Goal: Task Accomplishment & Management: Manage account settings

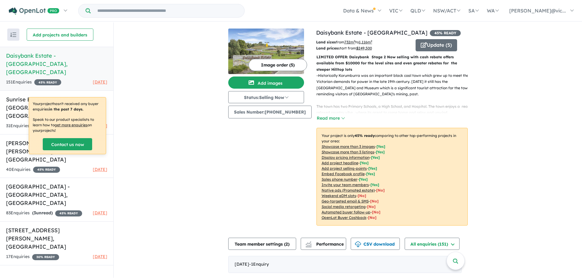
click at [74, 79] on div "151 Enquir ies ( 0 unread) 45 % READY [DATE]" at bounding box center [56, 82] width 101 height 7
click at [72, 122] on div "31 Enquir ies ( 0 unread) 45 % READY [DATE]" at bounding box center [56, 125] width 101 height 7
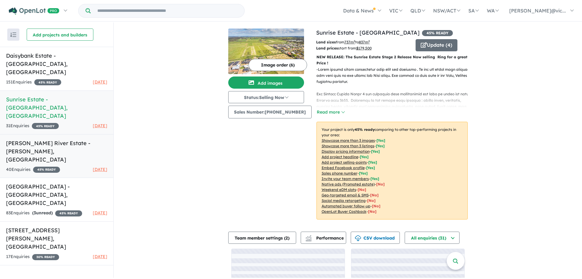
click at [17, 135] on link "[PERSON_NAME] River Estate - [GEOGRAPHIC_DATA][PERSON_NAME][GEOGRAPHIC_DATA] 40…" at bounding box center [56, 156] width 113 height 44
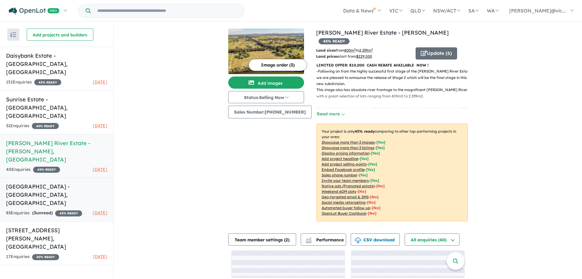
click at [55, 177] on link "[GEOGRAPHIC_DATA] - [GEOGRAPHIC_DATA] , [GEOGRAPHIC_DATA] 83 Enquir ies ( 3 unr…" at bounding box center [56, 199] width 113 height 44
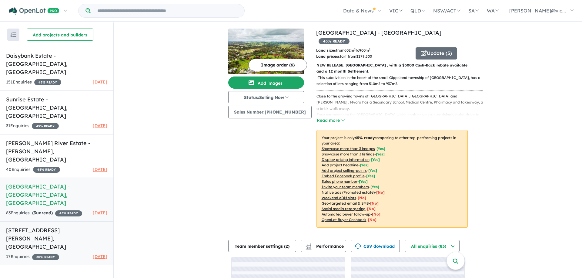
click at [76, 253] on div "17 Enquir ies ( 0 unread) 30 % READY [DATE]" at bounding box center [56, 256] width 101 height 7
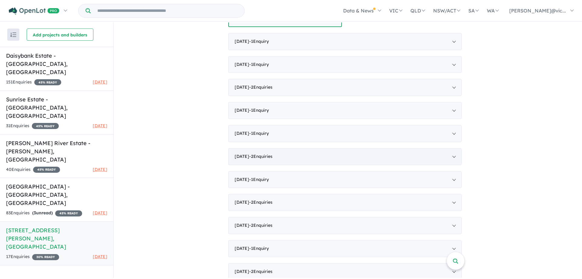
scroll to position [386, 0]
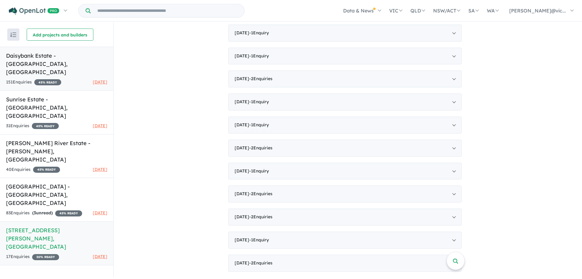
click at [75, 61] on link "Daisybank Estate - [GEOGRAPHIC_DATA] , [GEOGRAPHIC_DATA] 151 Enquir ies ( 0 unr…" at bounding box center [56, 69] width 113 height 44
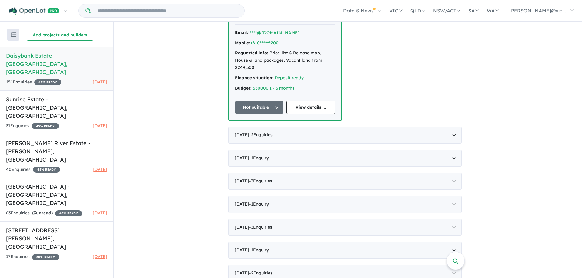
scroll to position [182, 0]
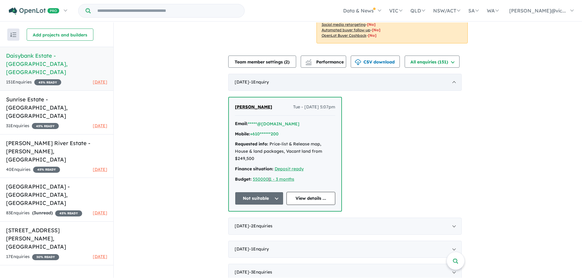
click at [236, 91] on div "[DATE] - 1 Enquir y ( 0 unread)" at bounding box center [344, 82] width 233 height 17
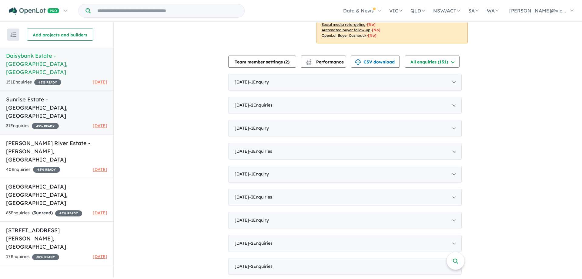
click at [73, 122] on div "31 Enquir ies ( 0 unread) 45 % READY [DATE]" at bounding box center [56, 125] width 101 height 7
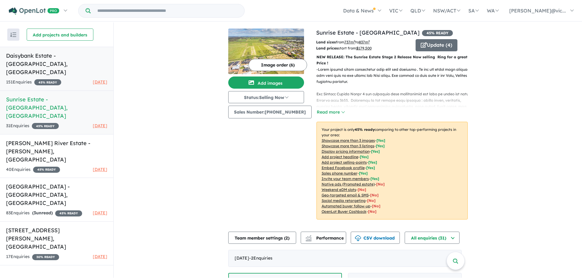
click at [71, 79] on div "151 Enquir ies ( 0 unread) 45 % READY [DATE]" at bounding box center [56, 82] width 101 height 7
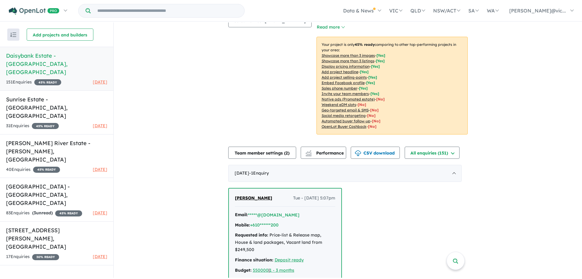
scroll to position [182, 0]
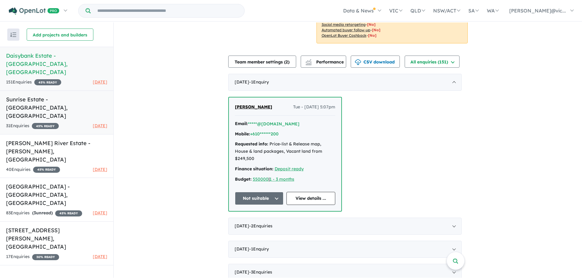
click at [43, 95] on h5 "Sunrise Estate - [GEOGRAPHIC_DATA] , [GEOGRAPHIC_DATA]" at bounding box center [56, 107] width 101 height 25
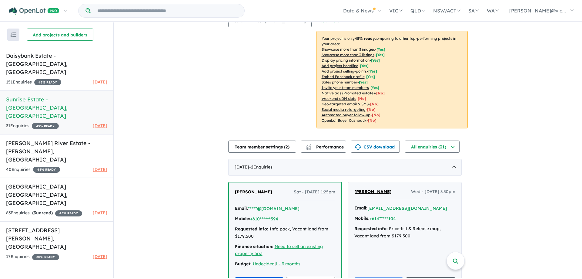
scroll to position [182, 0]
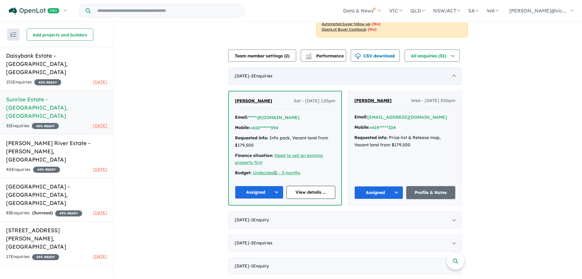
click at [247, 85] on div "[DATE] - 2 Enquir ies ( 0 unread)" at bounding box center [344, 76] width 233 height 17
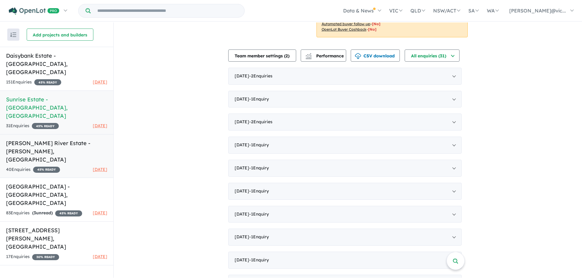
click at [54, 139] on h5 "[PERSON_NAME] River Estate - [GEOGRAPHIC_DATA][PERSON_NAME][GEOGRAPHIC_DATA]" at bounding box center [56, 151] width 101 height 25
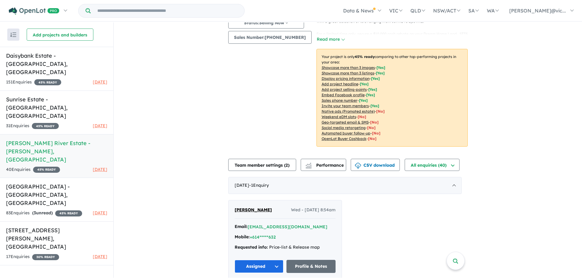
scroll to position [91, 0]
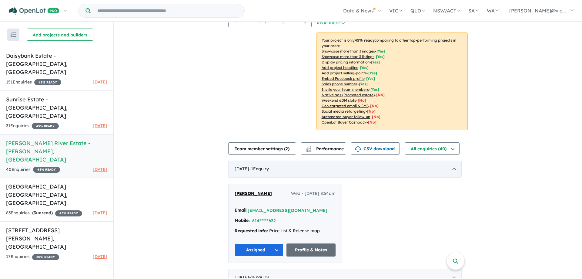
click at [235, 177] on div "[DATE] - 1 Enquir y ( 0 unread)" at bounding box center [344, 168] width 233 height 17
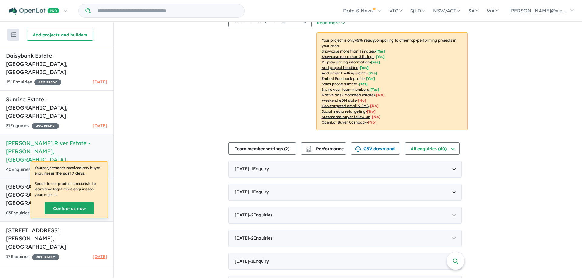
click at [76, 209] on div "83 Enquir ies ( 3 unread) 45 % READY" at bounding box center [44, 212] width 76 height 7
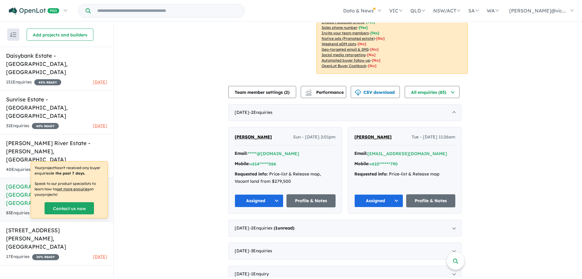
scroll to position [182, 0]
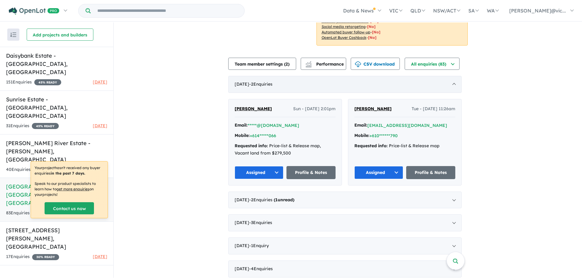
click at [239, 92] on div "[DATE] - 2 Enquir ies ( 0 unread)" at bounding box center [344, 84] width 233 height 17
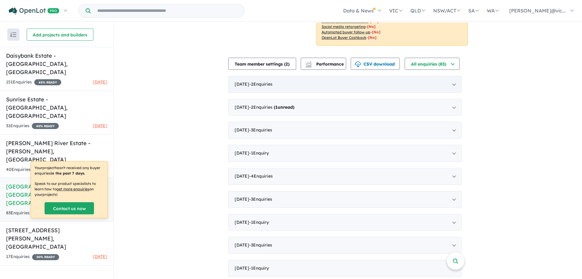
scroll to position [91, 0]
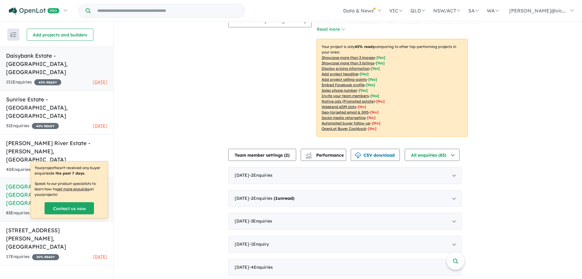
click at [75, 79] on div "151 Enquir ies ( 0 unread) 45 % READY [DATE]" at bounding box center [56, 82] width 101 height 7
